Goal: Transaction & Acquisition: Book appointment/travel/reservation

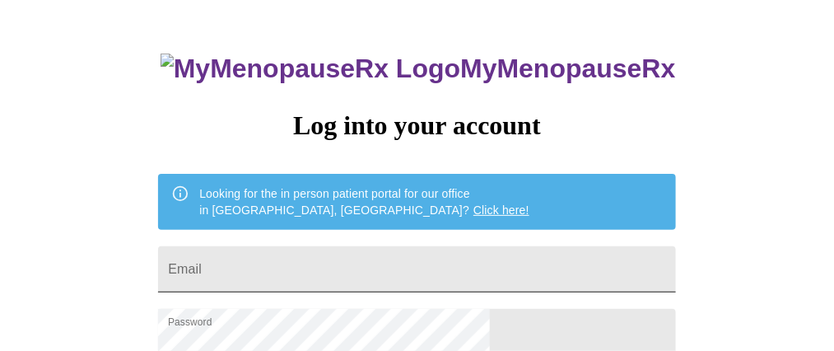
scroll to position [82, 0]
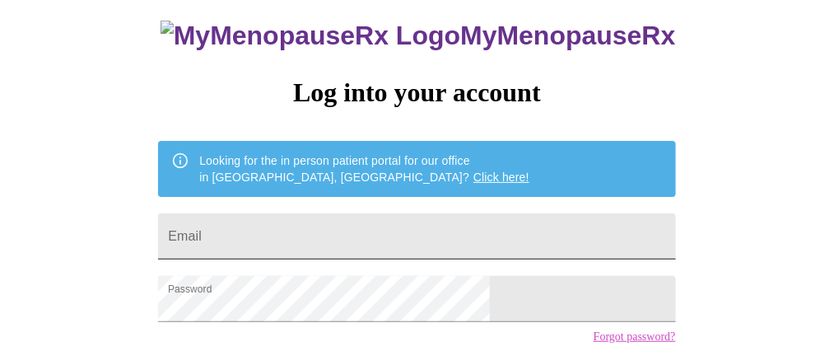
click at [368, 213] on input "Email" at bounding box center [416, 236] width 517 height 46
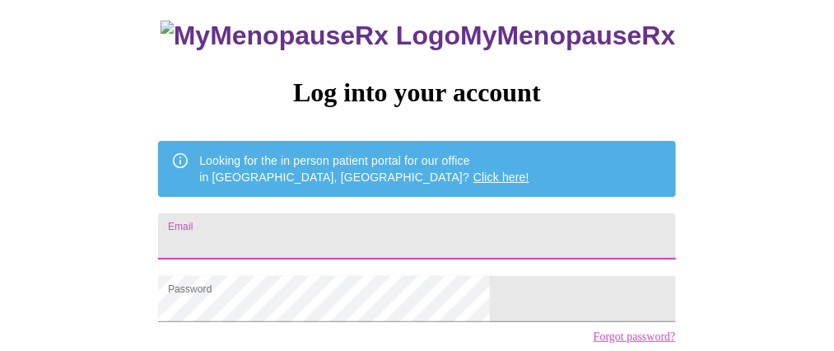
type input "[PERSON_NAME][EMAIL_ADDRESS][DOMAIN_NAME]"
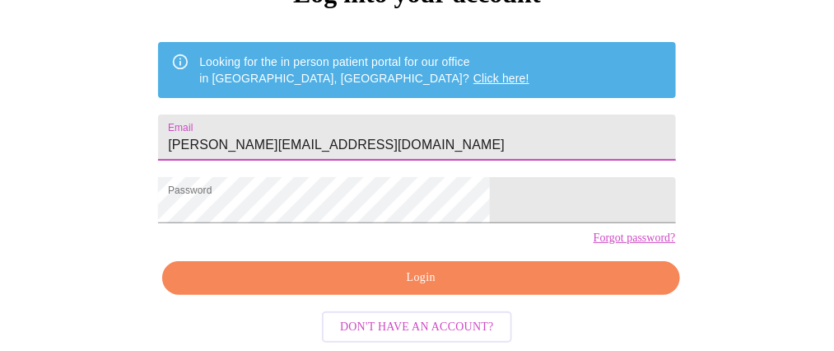
click at [429, 270] on span "Login" at bounding box center [420, 278] width 479 height 21
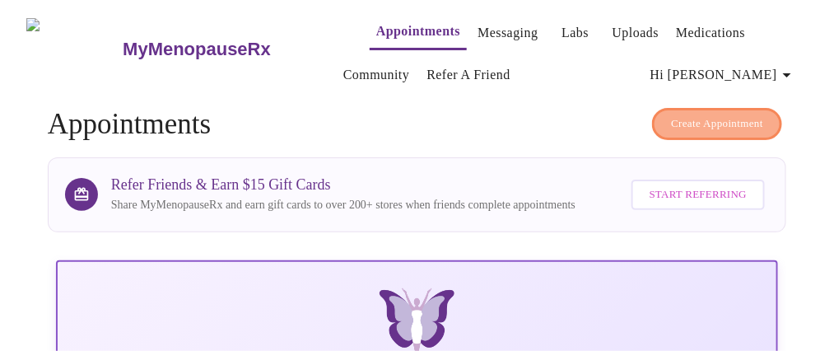
click at [722, 118] on span "Create Appointment" at bounding box center [717, 123] width 92 height 19
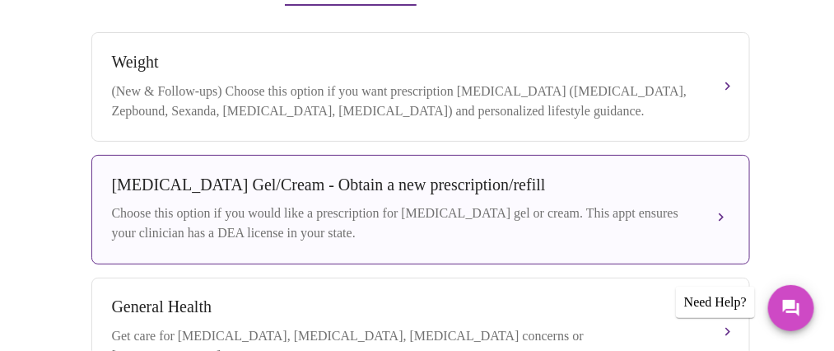
scroll to position [212, 0]
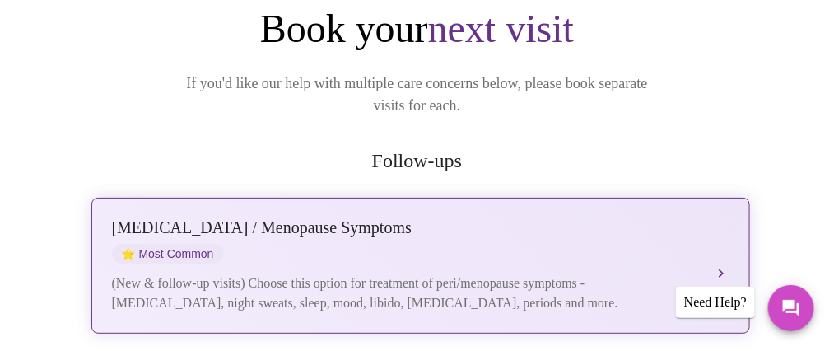
click at [557, 239] on div "[MEDICAL_DATA] / Menopause Symptoms ⭐ Most Common (New & follow-up visits) Choo…" at bounding box center [420, 265] width 617 height 95
click at [716, 246] on button "[MEDICAL_DATA] / Menopause Symptoms ⭐ Most Common (New & follow-up visits) Choo…" at bounding box center [420, 266] width 659 height 136
click at [330, 273] on div "(New & follow-up visits) Choose this option for treatment of peri/menopause sym…" at bounding box center [404, 293] width 585 height 40
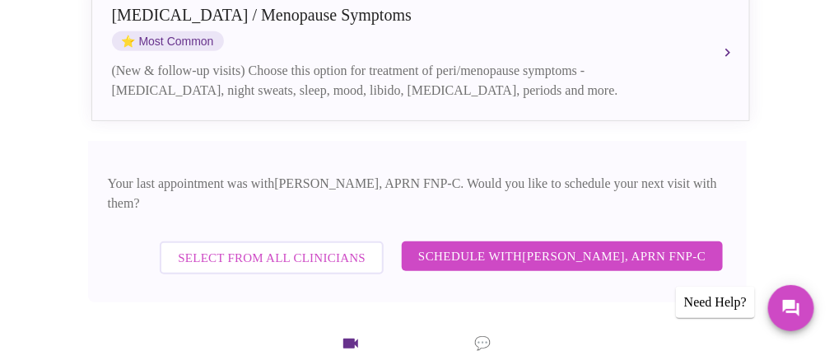
scroll to position [459, 0]
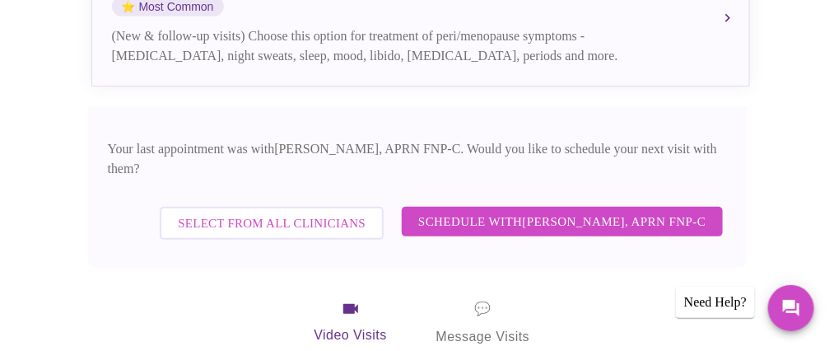
click at [629, 211] on span "Schedule with [PERSON_NAME], APRN FNP-C" at bounding box center [561, 221] width 287 height 21
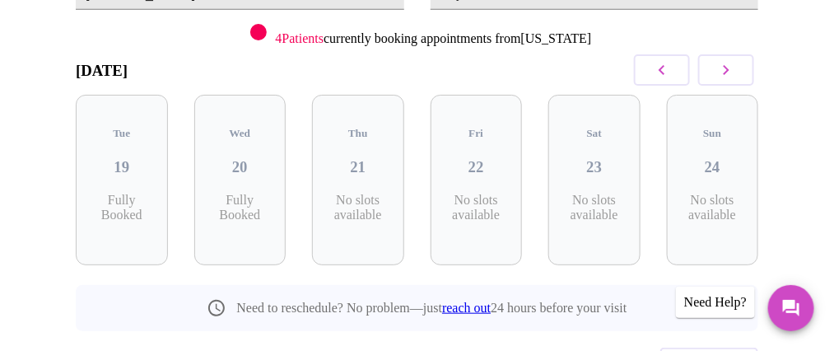
scroll to position [152, 0]
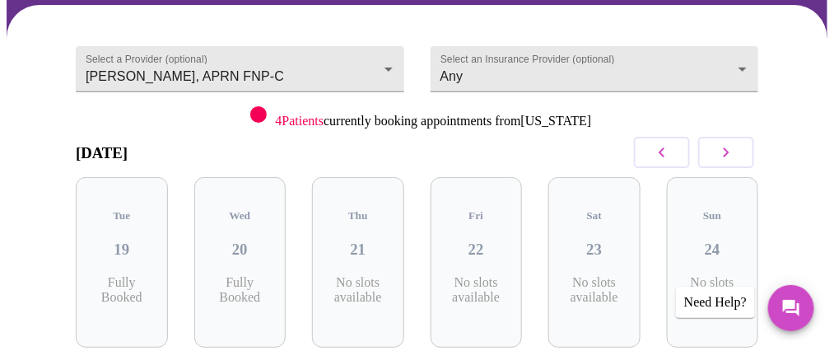
click at [736, 156] on icon "button" at bounding box center [726, 152] width 20 height 20
click at [700, 64] on body "MyMenopauseRx Appointments Messaging Labs Uploads Medications Community Refer a…" at bounding box center [423, 200] width 833 height 692
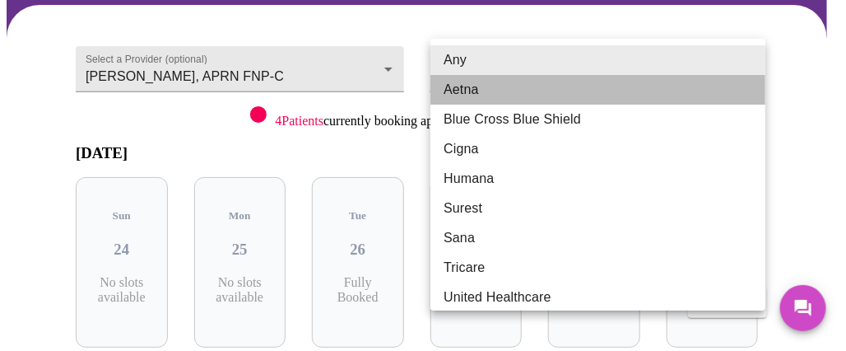
click at [661, 86] on li "Aetna" at bounding box center [604, 90] width 347 height 30
type input "Aetna"
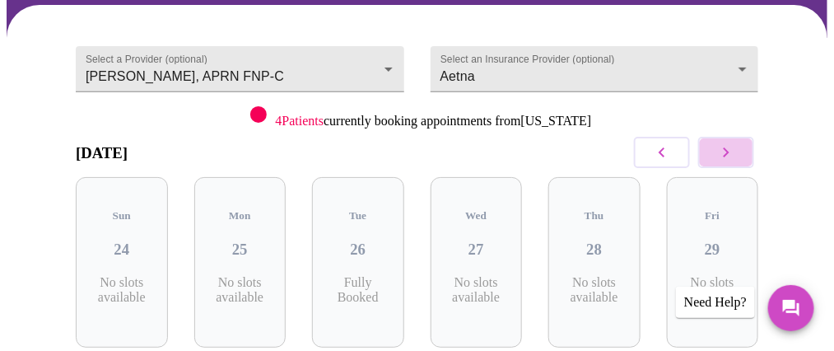
click at [752, 156] on button "button" at bounding box center [726, 152] width 56 height 31
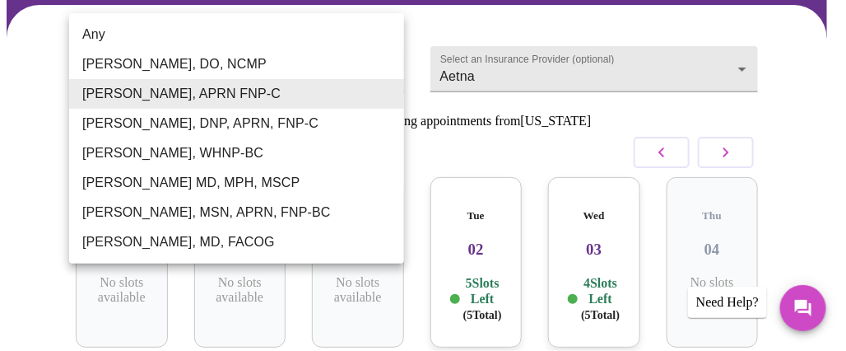
click at [377, 59] on body "MyMenopauseRx Appointments Messaging Labs Uploads Medications Community Refer a…" at bounding box center [423, 200] width 833 height 692
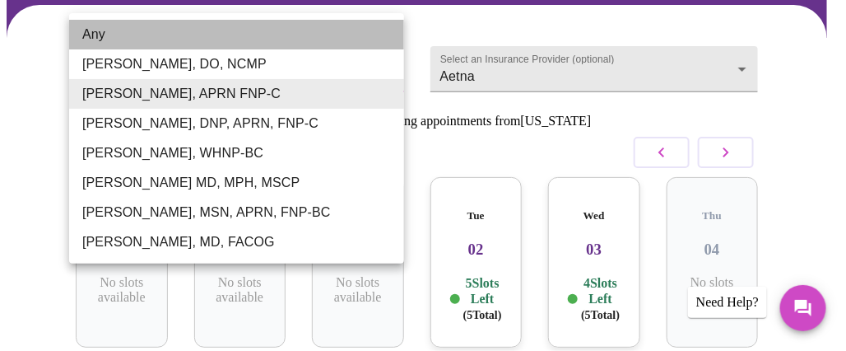
click at [146, 39] on li "Any" at bounding box center [236, 35] width 335 height 30
type input "Any"
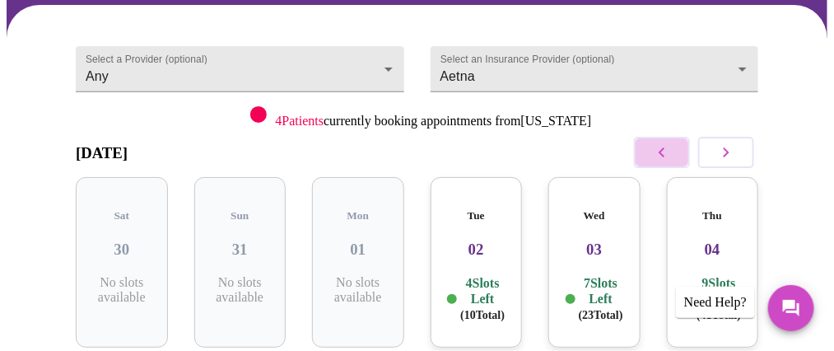
click at [669, 151] on icon "button" at bounding box center [662, 152] width 20 height 20
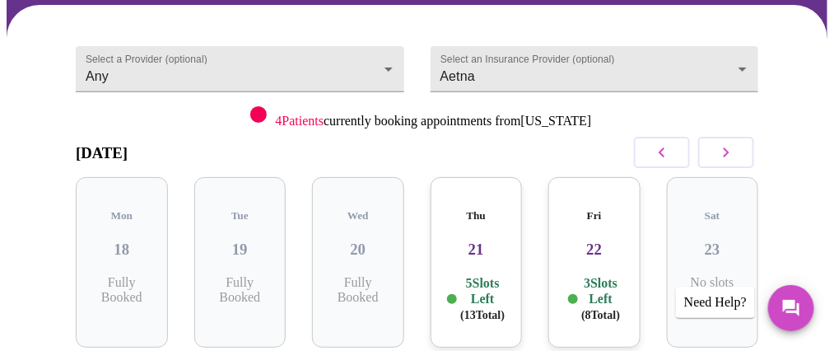
click at [616, 275] on p "3 Slots Left ( 8 Total)" at bounding box center [601, 299] width 40 height 48
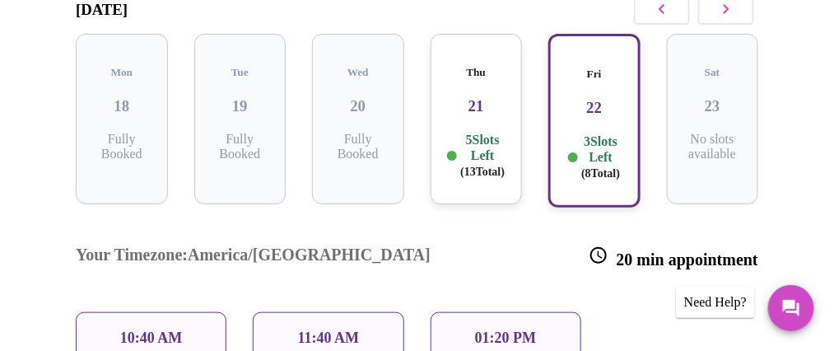
scroll to position [317, 0]
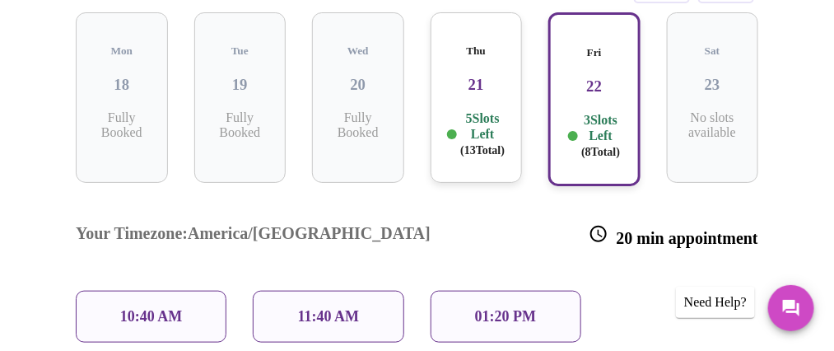
click at [133, 308] on p "10:40 AM" at bounding box center [151, 316] width 63 height 17
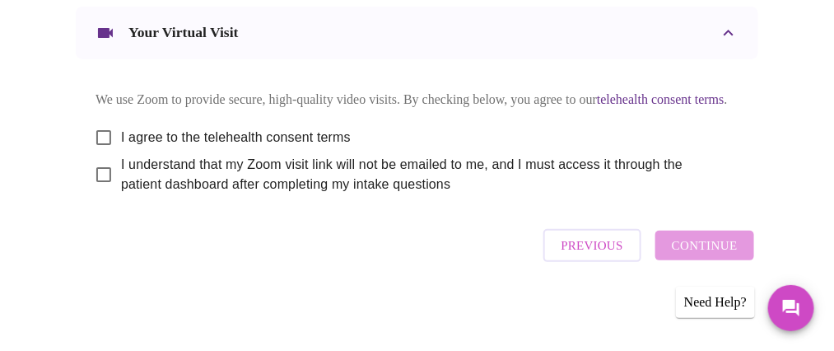
scroll to position [987, 0]
click at [282, 128] on span "I agree to the telehealth consent terms" at bounding box center [236, 138] width 230 height 20
click at [121, 124] on input "I agree to the telehealth consent terms" at bounding box center [103, 137] width 35 height 35
checkbox input "true"
click at [268, 160] on span "I understand that my Zoom visit link will not be emailed to me, and I must acce…" at bounding box center [423, 175] width 604 height 40
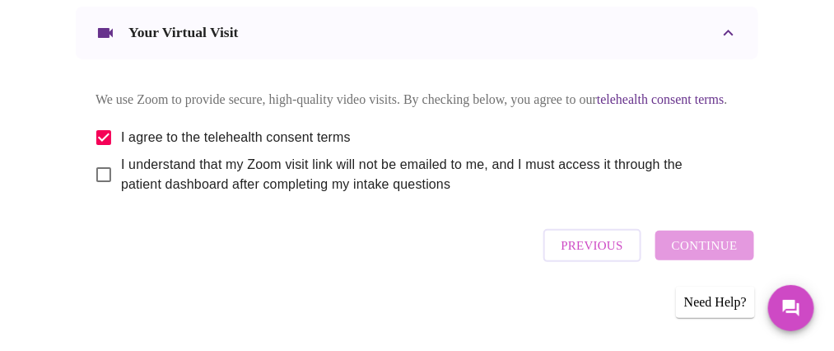
click at [121, 160] on input "I understand that my Zoom visit link will not be emailed to me, and I must acce…" at bounding box center [103, 174] width 35 height 35
checkbox input "true"
click at [732, 255] on span "Continue" at bounding box center [705, 245] width 66 height 21
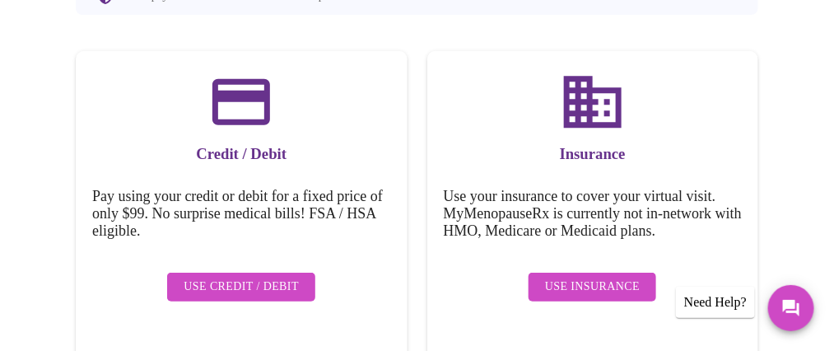
scroll to position [289, 0]
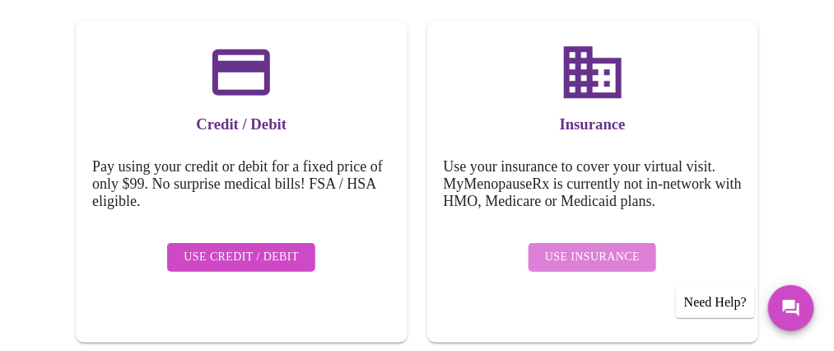
click at [598, 247] on span "Use Insurance" at bounding box center [592, 257] width 95 height 21
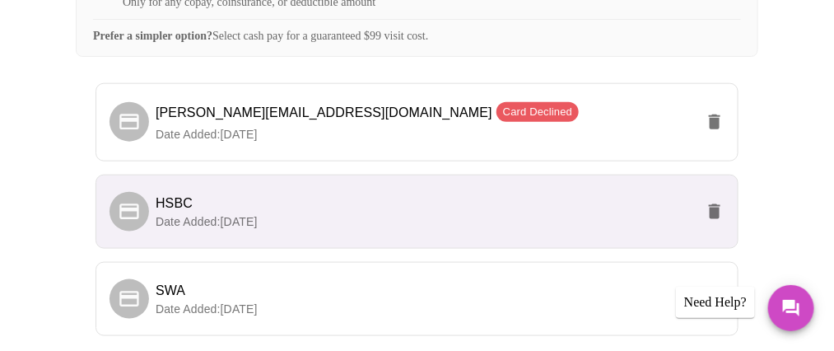
scroll to position [561, 0]
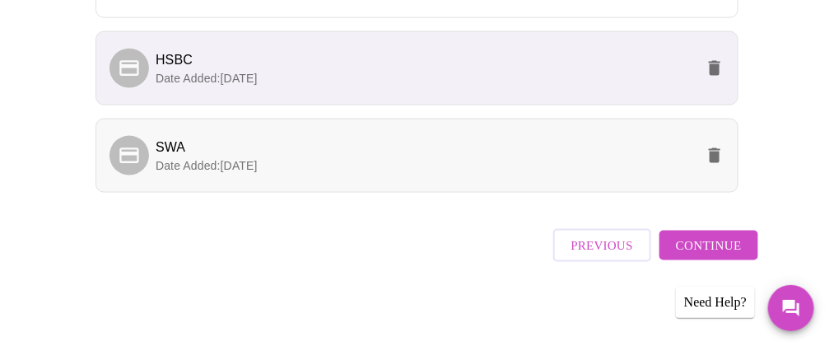
click at [521, 173] on p "Date Added: [DATE]" at bounding box center [425, 165] width 539 height 16
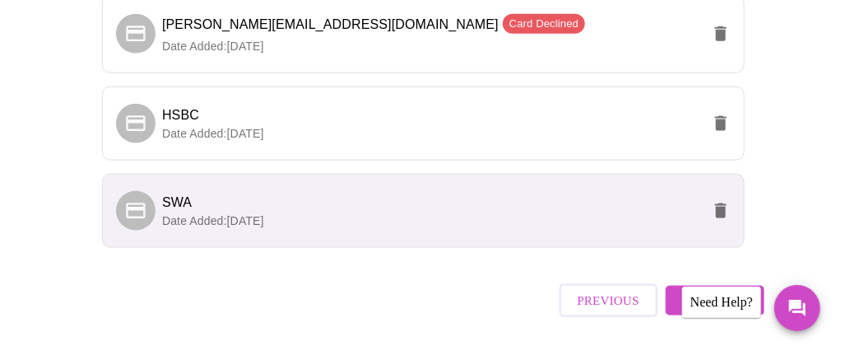
scroll to position [478, 0]
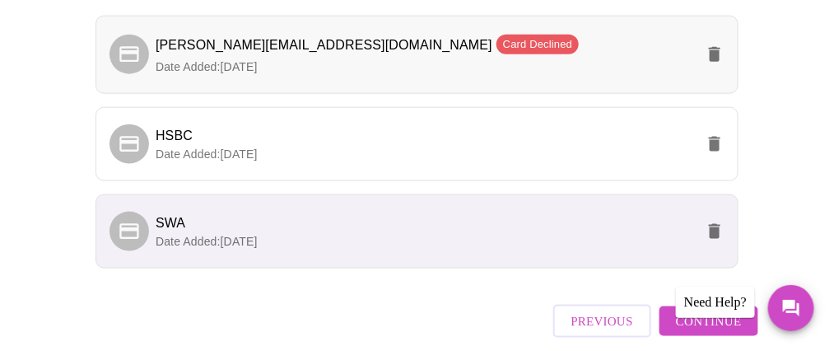
click at [714, 64] on icon "delete" at bounding box center [715, 54] width 20 height 20
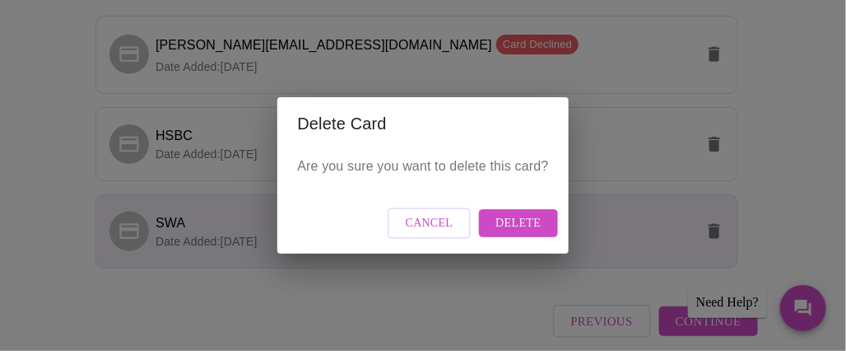
click at [542, 222] on button "Delete" at bounding box center [518, 223] width 78 height 29
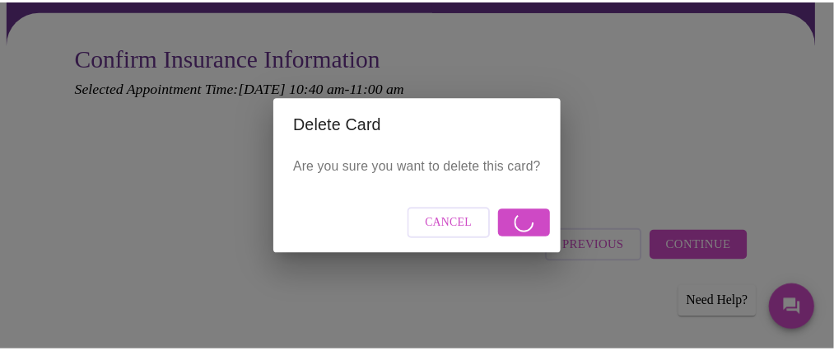
scroll to position [137, 0]
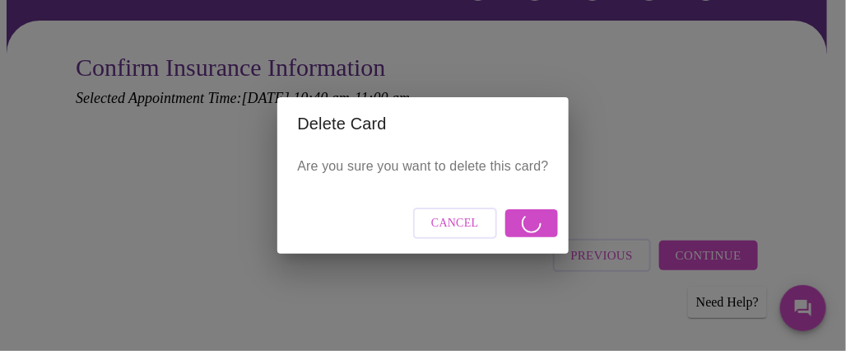
click at [451, 222] on span "Cancel" at bounding box center [455, 223] width 48 height 21
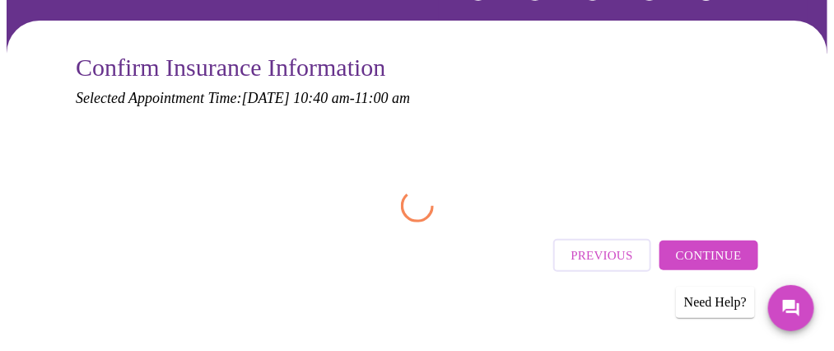
click at [717, 251] on span "Continue" at bounding box center [709, 255] width 66 height 21
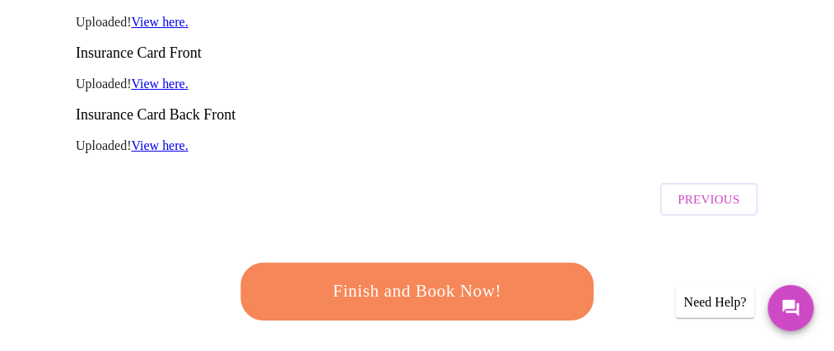
scroll to position [384, 0]
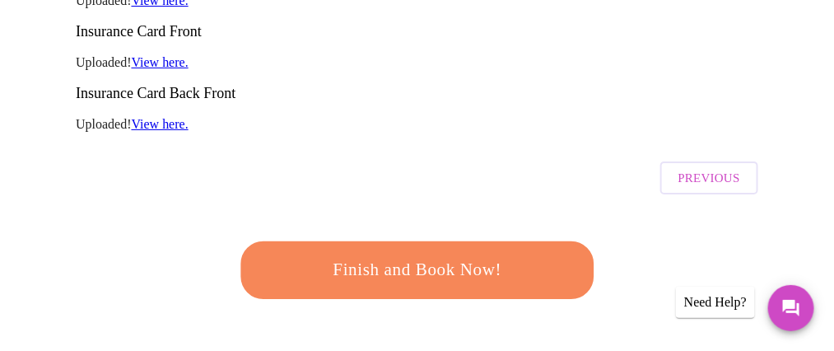
click at [454, 255] on span "Finish and Book Now!" at bounding box center [416, 270] width 305 height 30
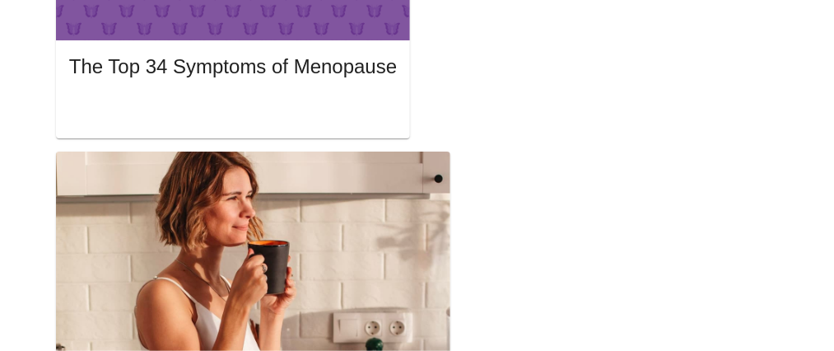
scroll to position [406, 0]
